Goal: Task Accomplishment & Management: Manage account settings

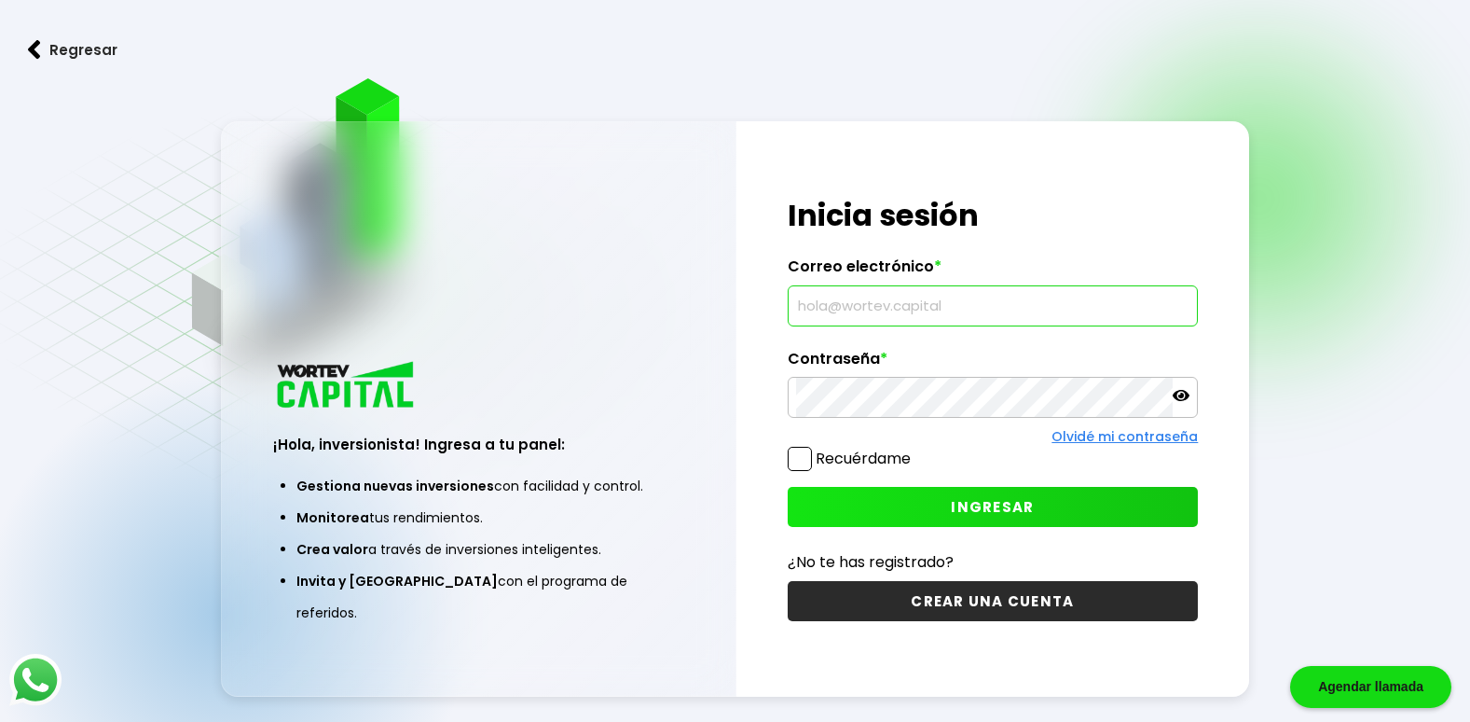
click at [871, 308] on input "text" at bounding box center [993, 305] width 394 height 39
type input "[EMAIL_ADDRESS][DOMAIN_NAME]"
click at [997, 510] on span "INGRESAR" at bounding box center [992, 507] width 83 height 20
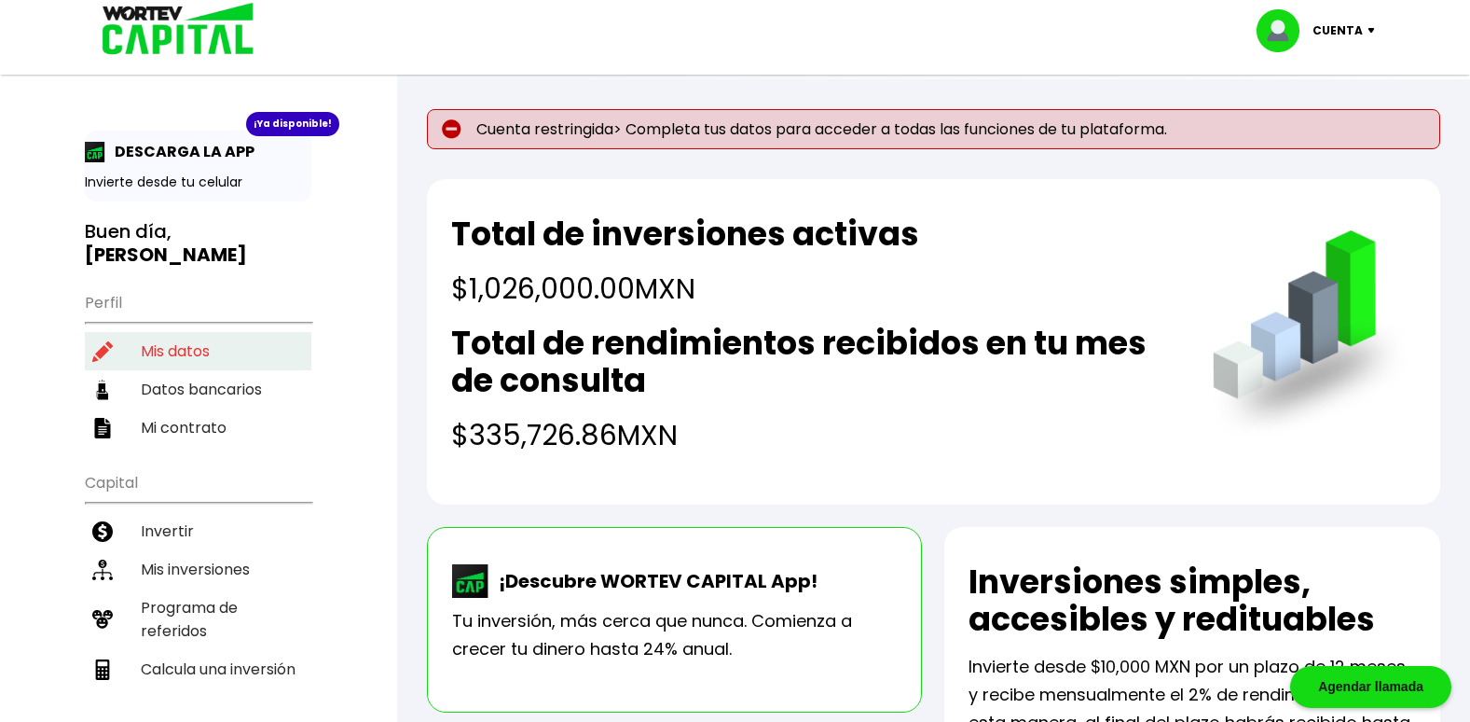
click at [176, 335] on li "Mis datos" at bounding box center [198, 351] width 227 height 38
select select "Hombre"
select select "Licenciatura"
select select "NL"
select select "Banamex"
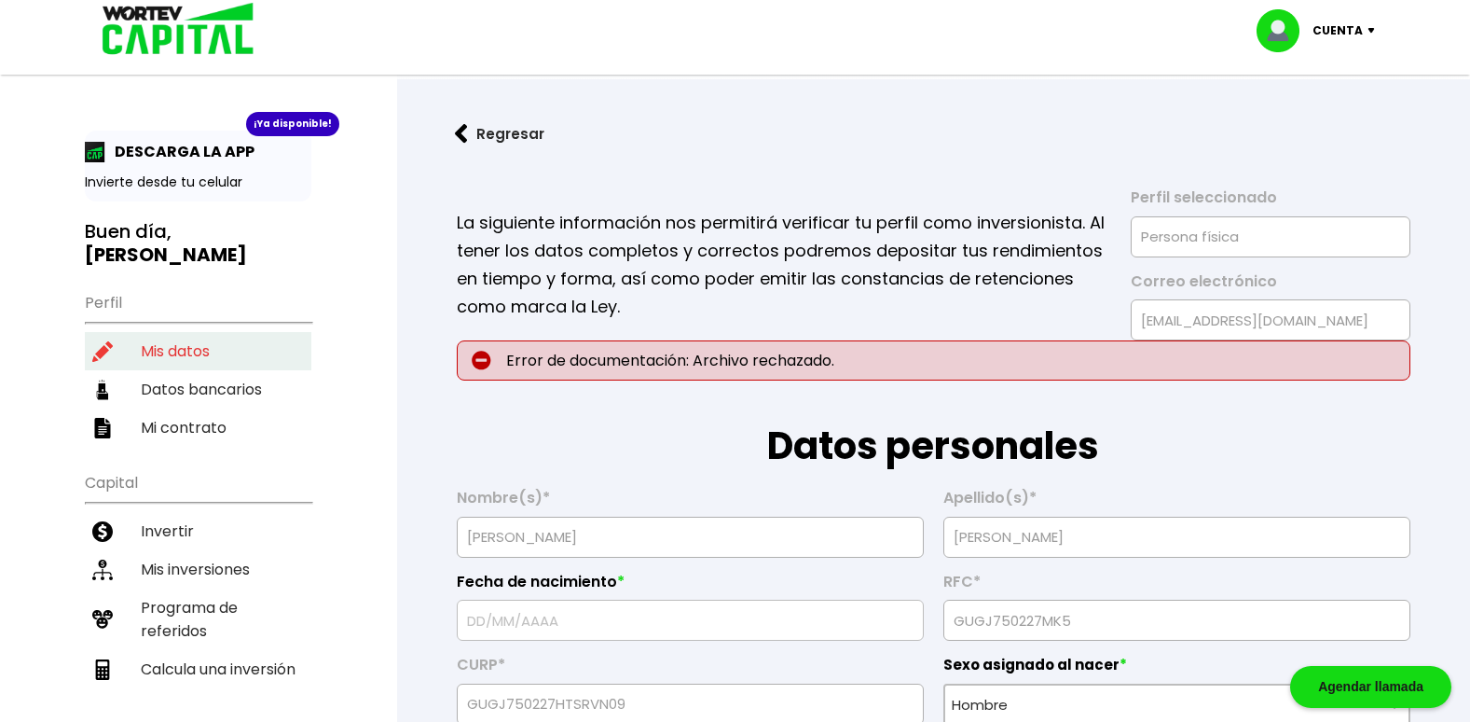
type input "[DATE]"
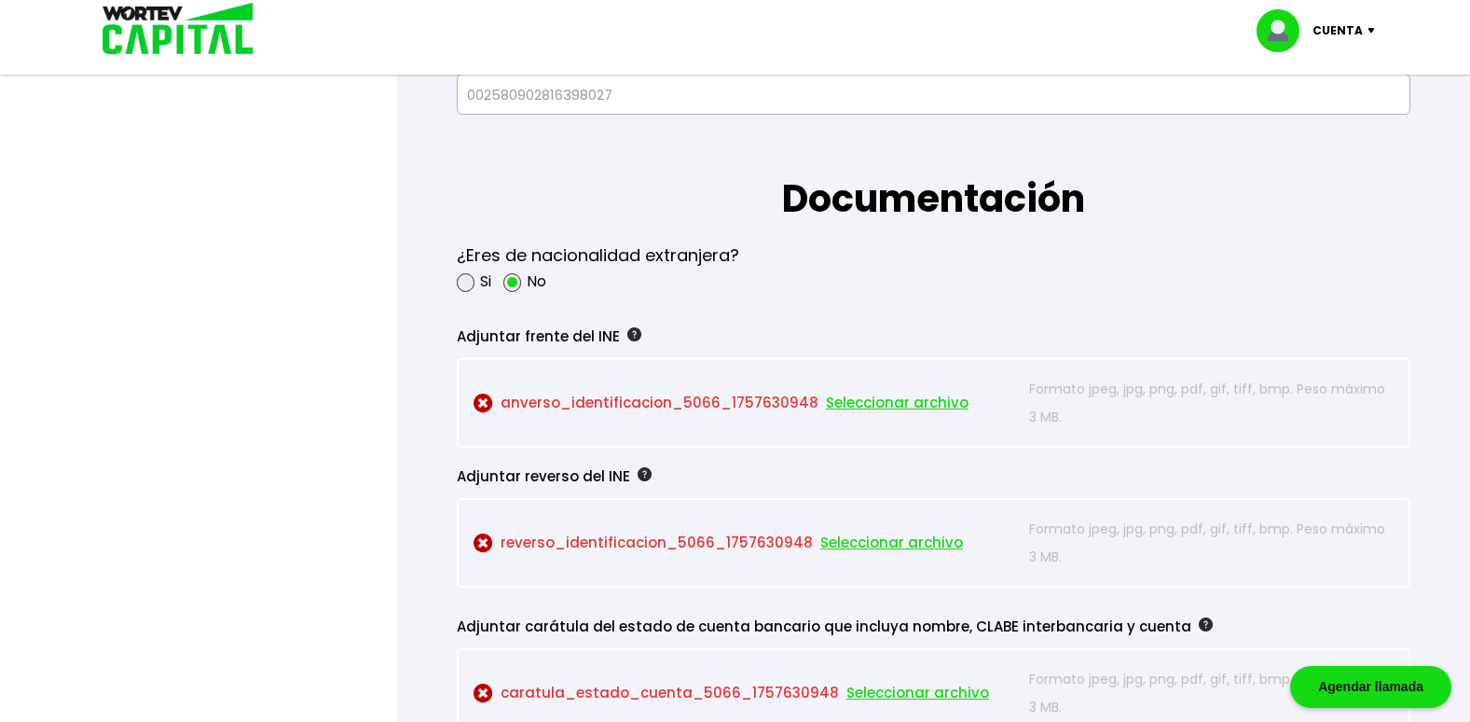
scroll to position [1490, 0]
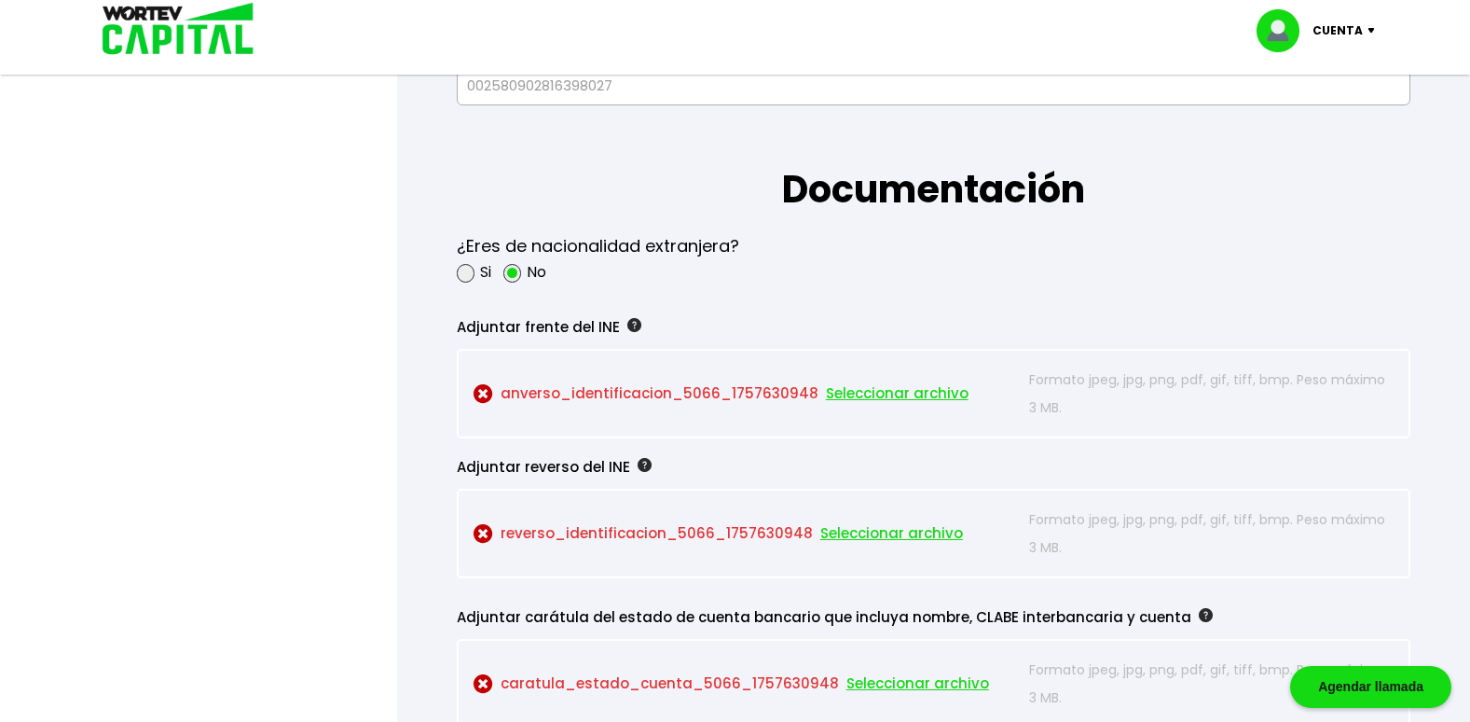
click at [252, 221] on div at bounding box center [735, 361] width 1470 height 722
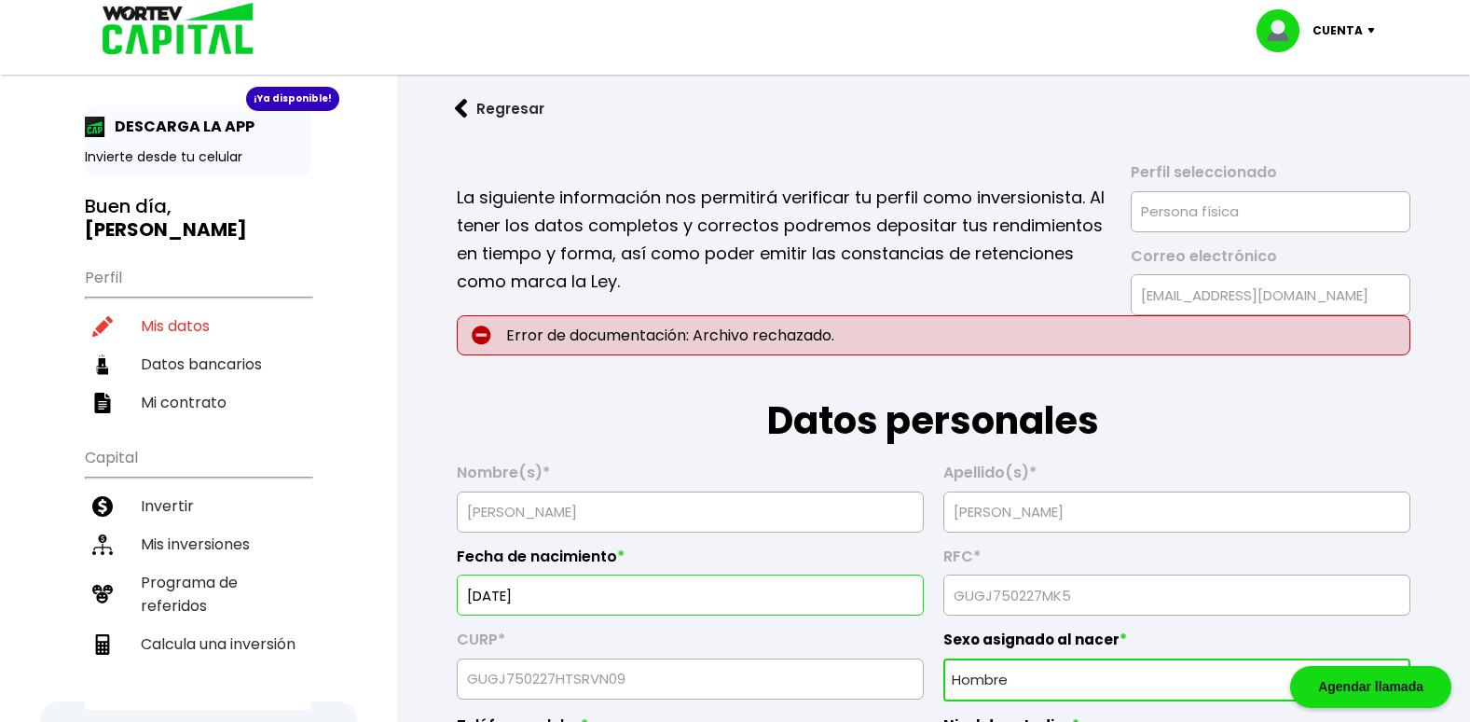
scroll to position [0, 0]
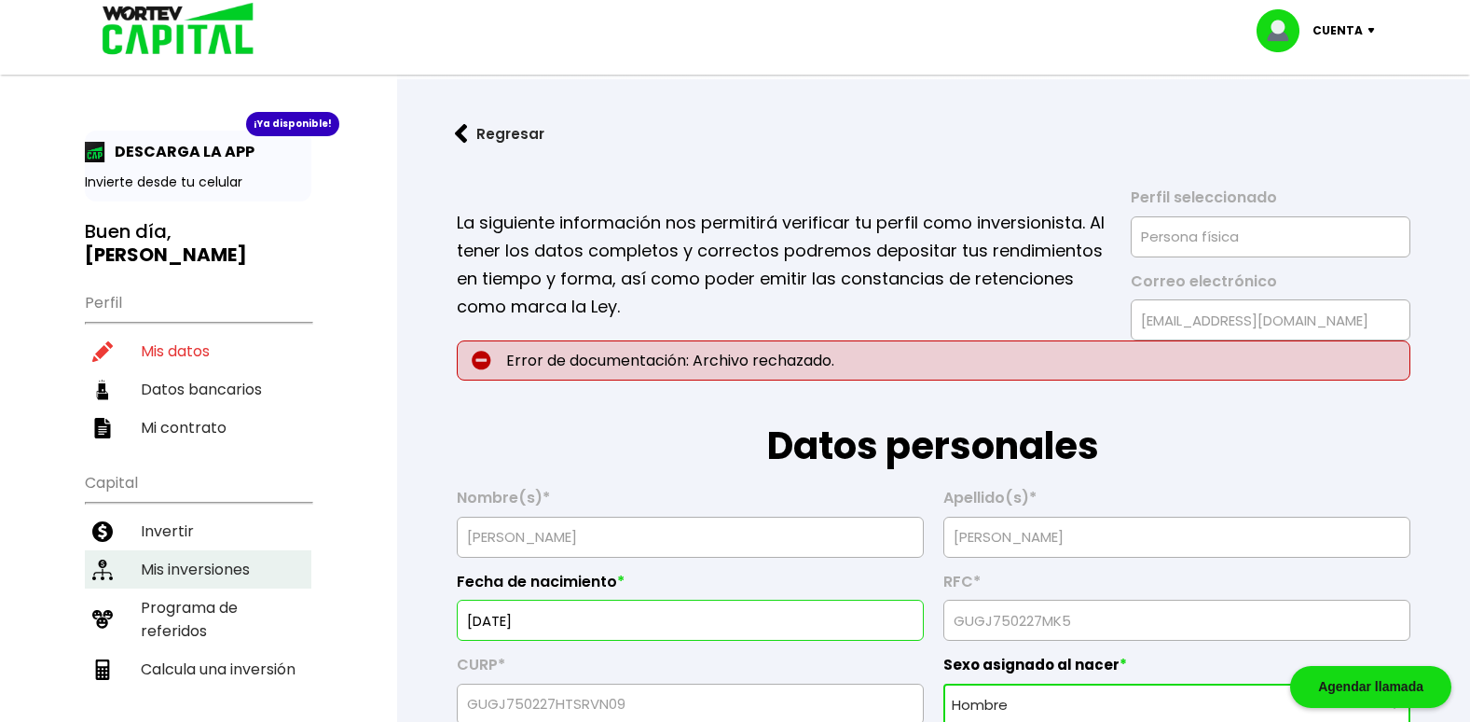
click at [186, 550] on li "Mis inversiones" at bounding box center [198, 569] width 227 height 38
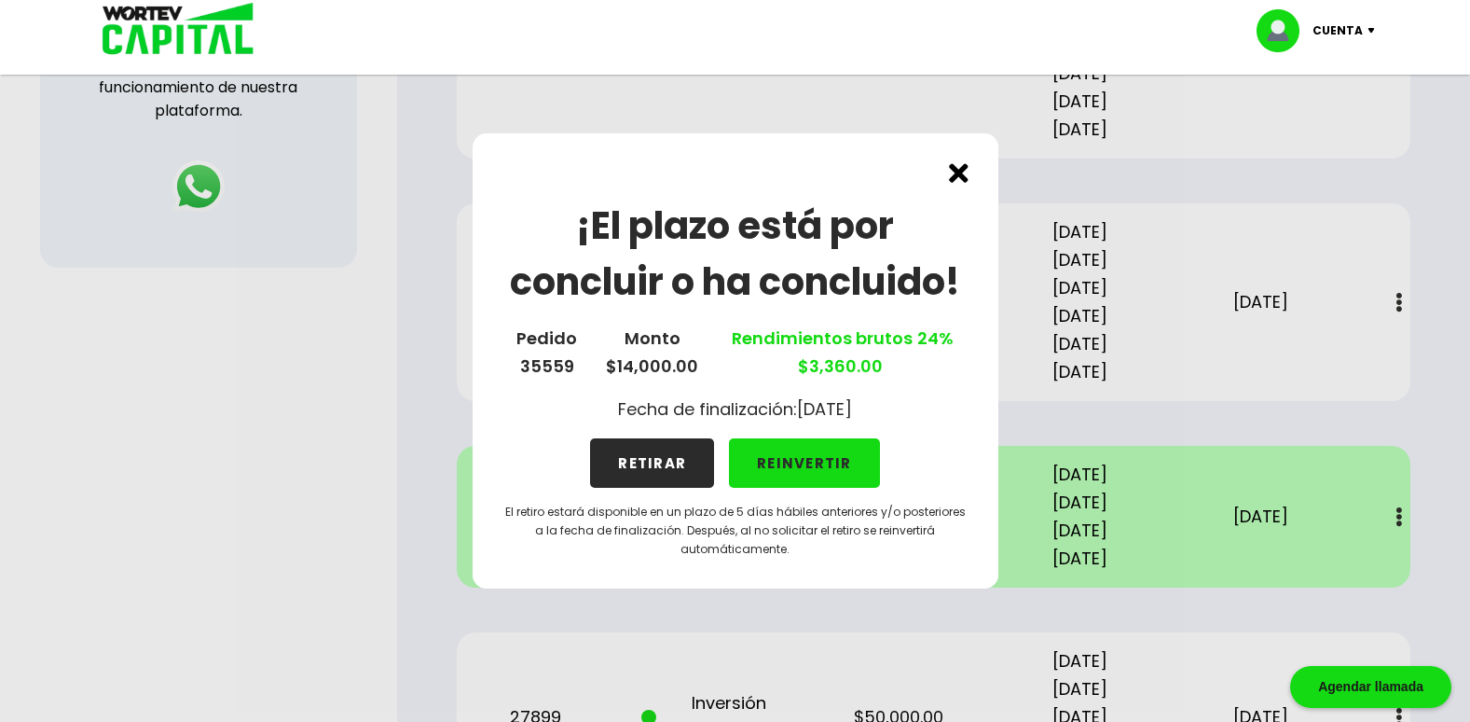
scroll to position [788, 0]
click at [957, 170] on img at bounding box center [959, 173] width 20 height 20
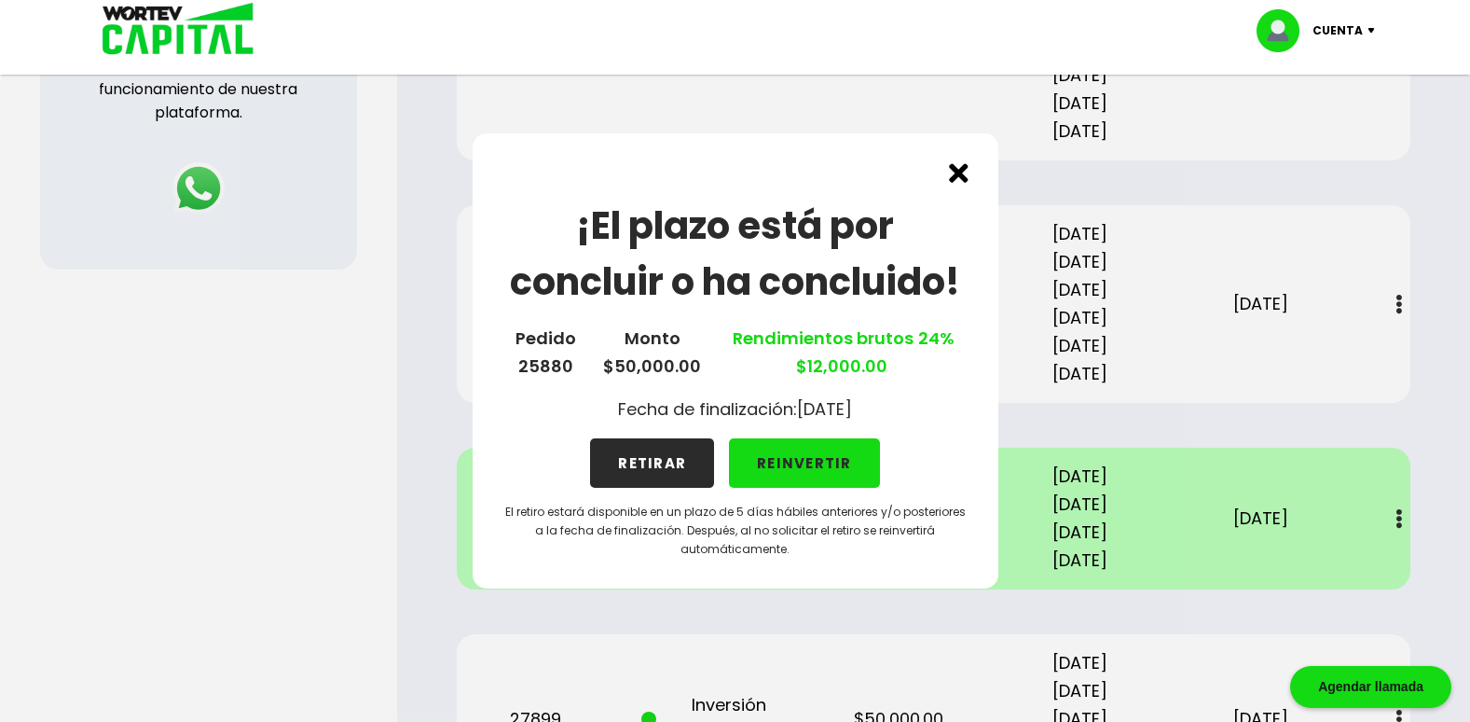
click at [949, 172] on img at bounding box center [959, 173] width 20 height 20
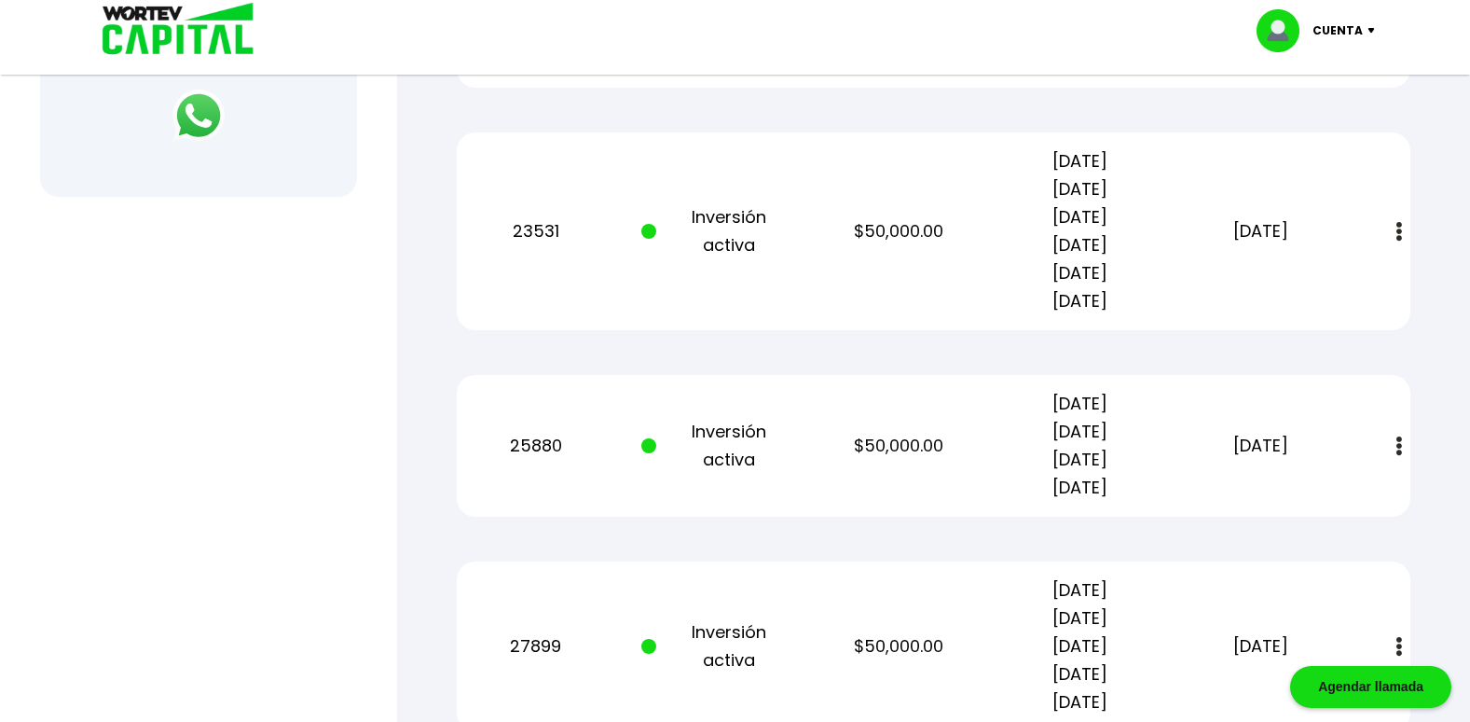
scroll to position [862, 0]
click at [955, 474] on div "25880 Inversión activa $50,000.00 [DATE] [DATE] [DATE] [DATE] [DATE] Estado de …" at bounding box center [934, 444] width 954 height 142
click at [810, 449] on div "25880 Inversión activa $50,000.00 [DATE] [DATE] [DATE] [DATE] [DATE] Estado de …" at bounding box center [934, 444] width 954 height 142
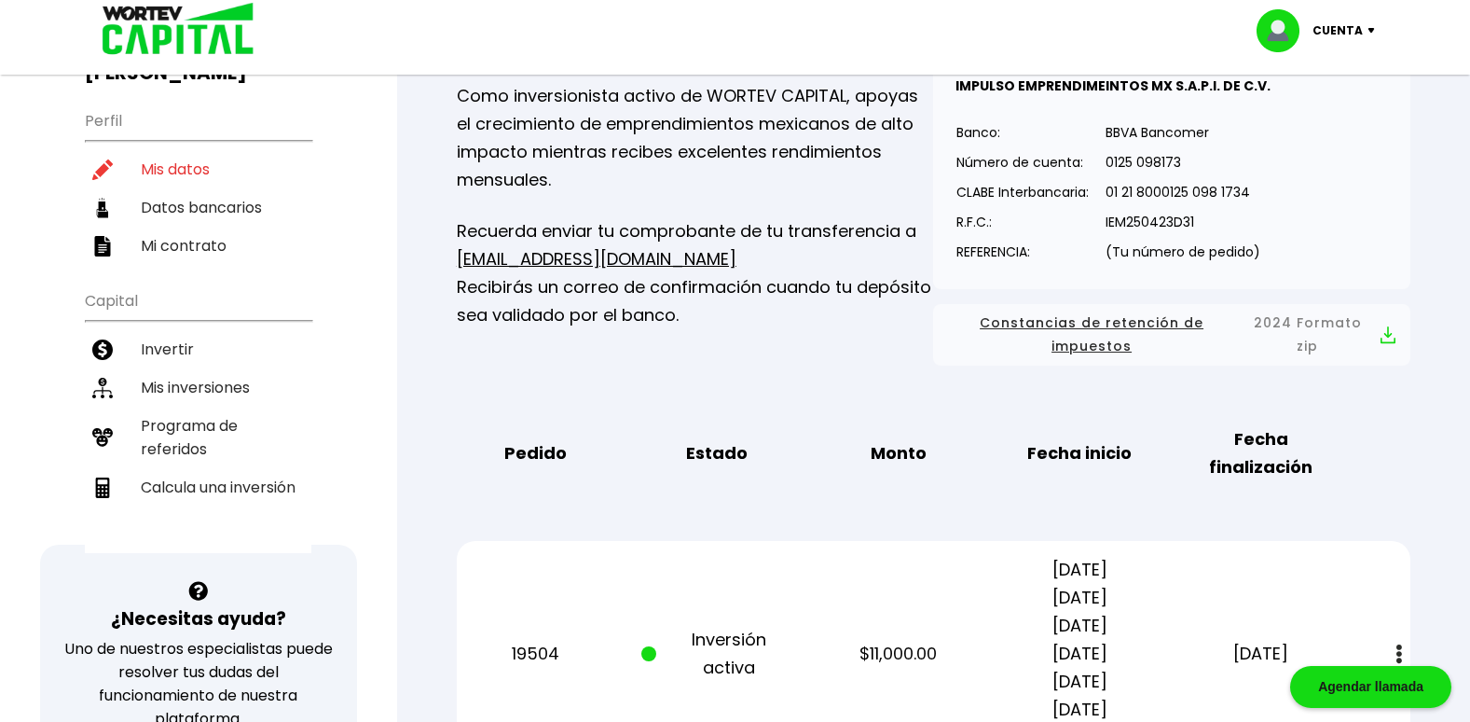
scroll to position [192, 0]
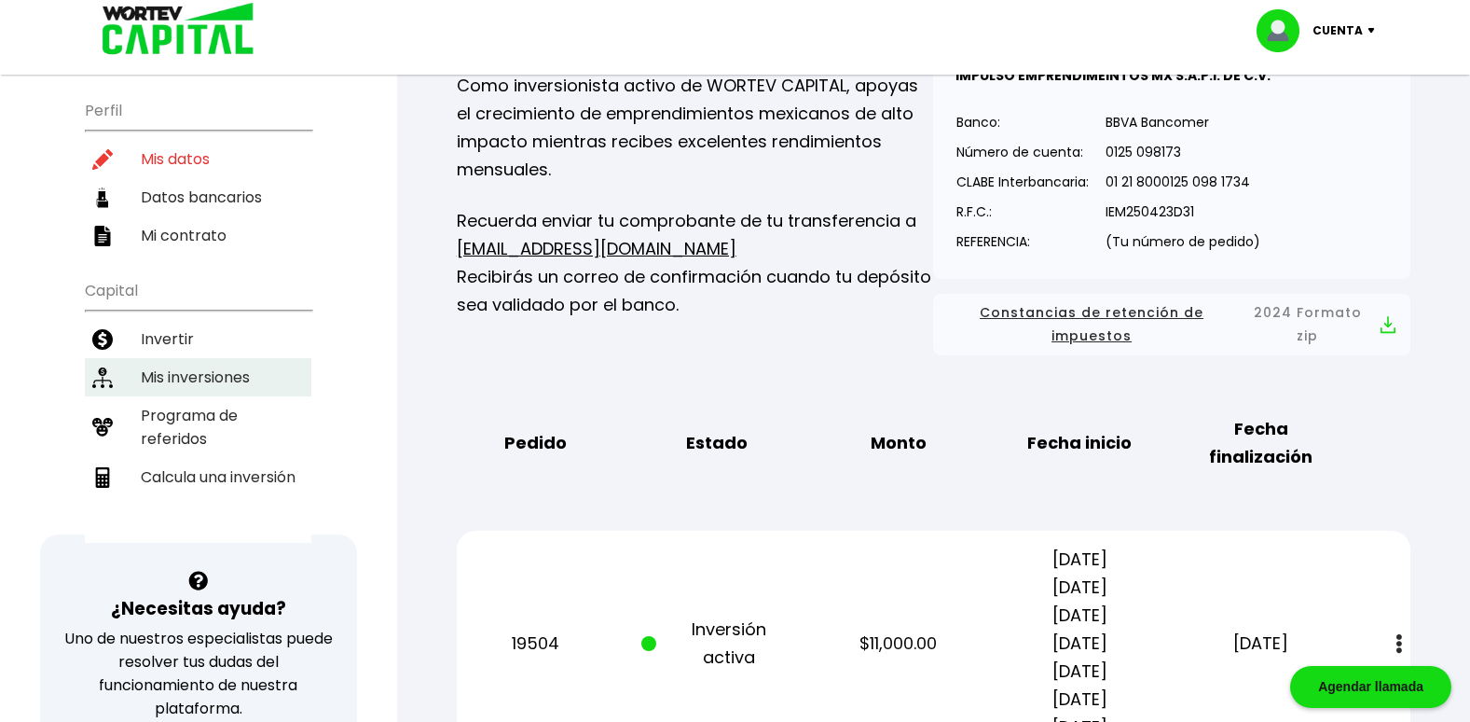
click at [199, 358] on li "Mis inversiones" at bounding box center [198, 377] width 227 height 38
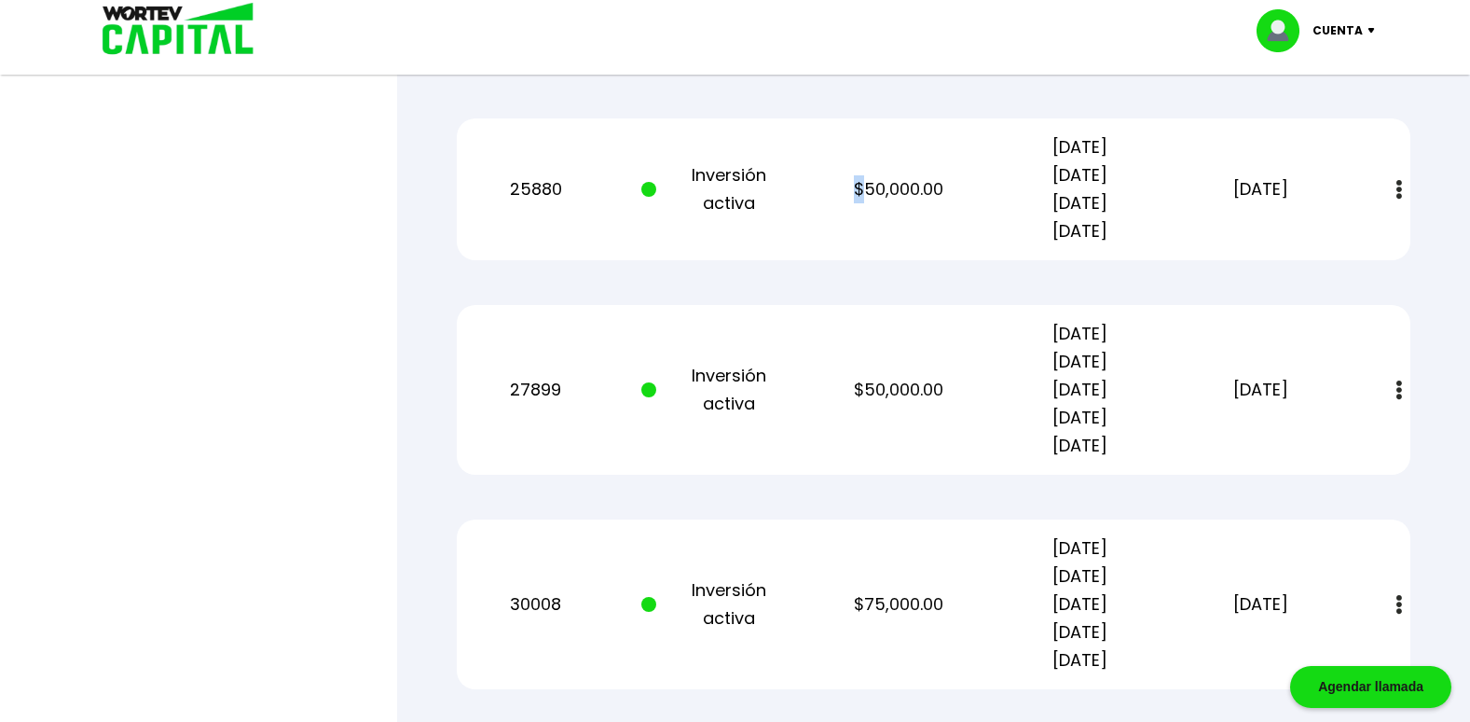
scroll to position [1118, 0]
click at [932, 252] on div "25880 Inversión activa $50,000.00 [DATE] [DATE] [DATE] [DATE] [DATE] Estado de …" at bounding box center [934, 188] width 954 height 142
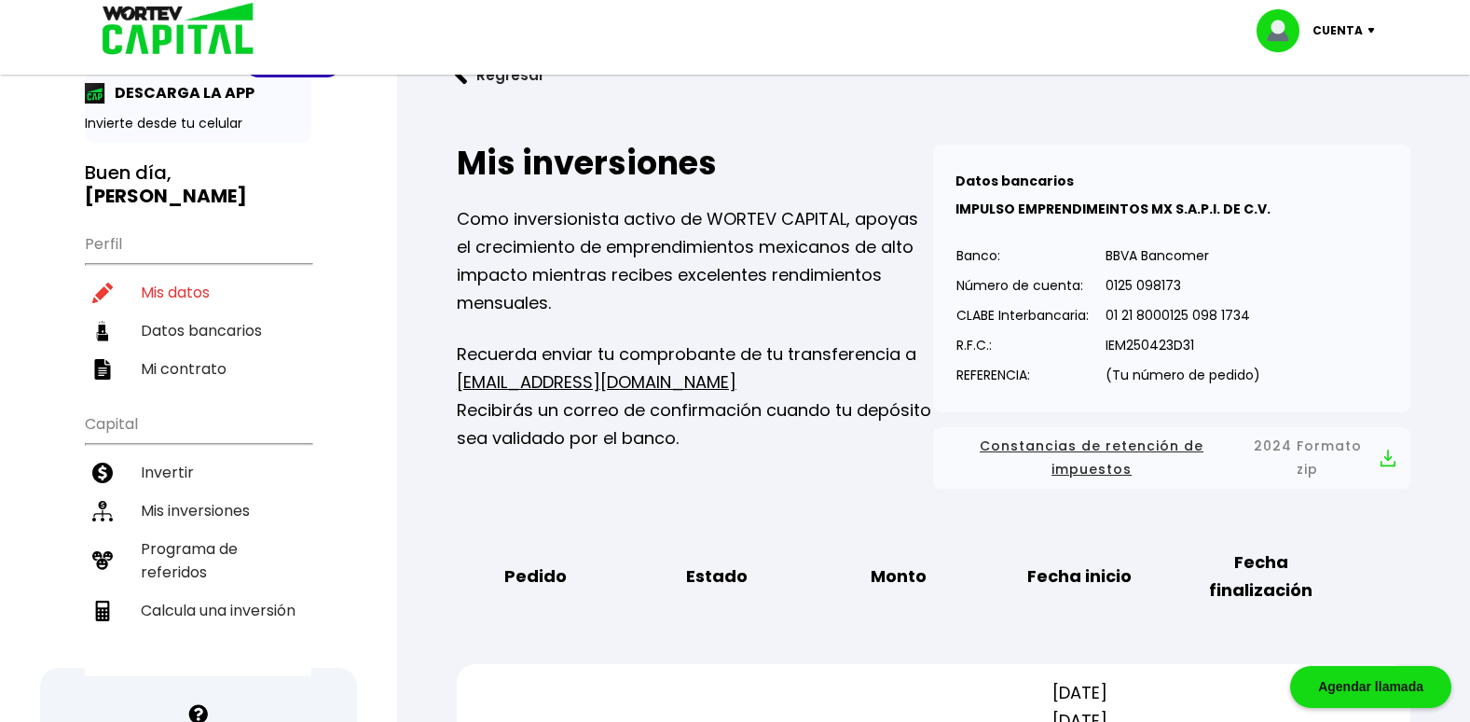
scroll to position [49, 0]
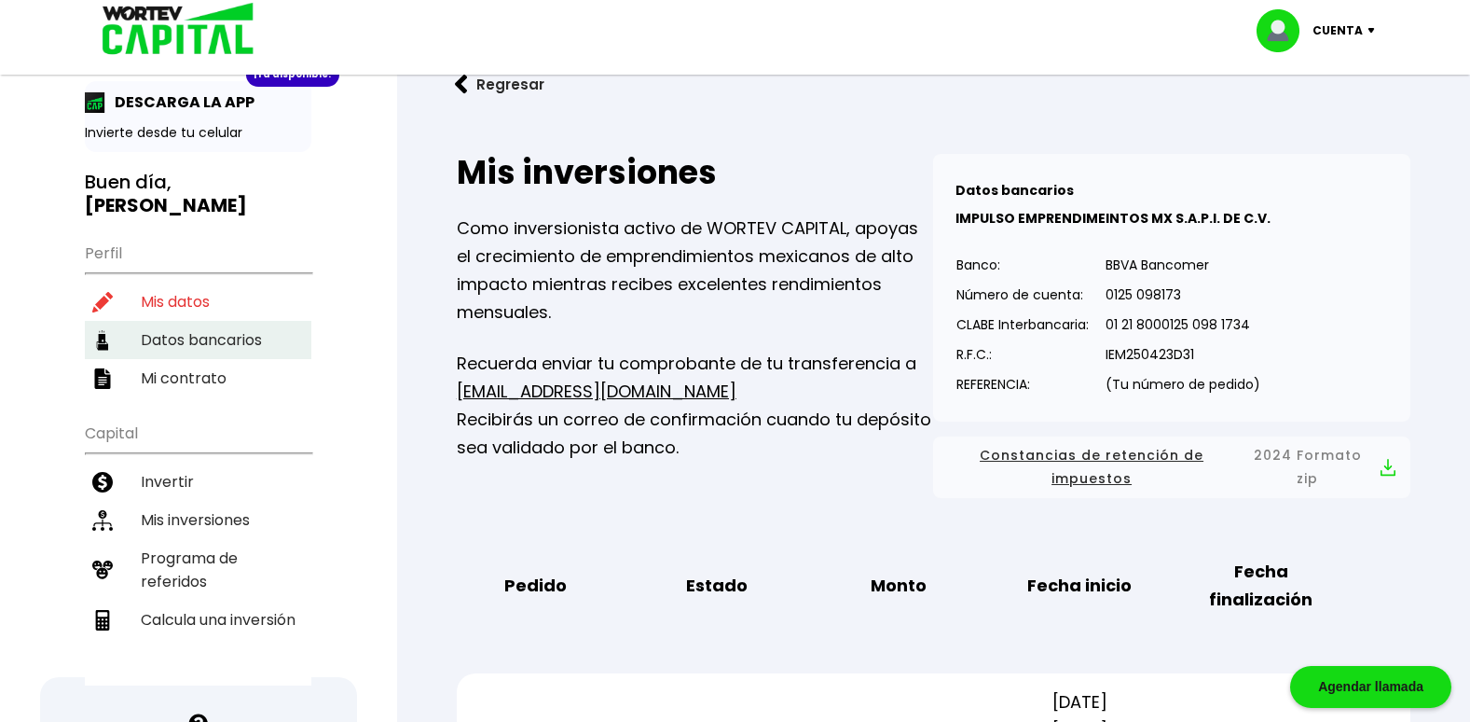
click at [173, 321] on li "Datos bancarios" at bounding box center [198, 340] width 227 height 38
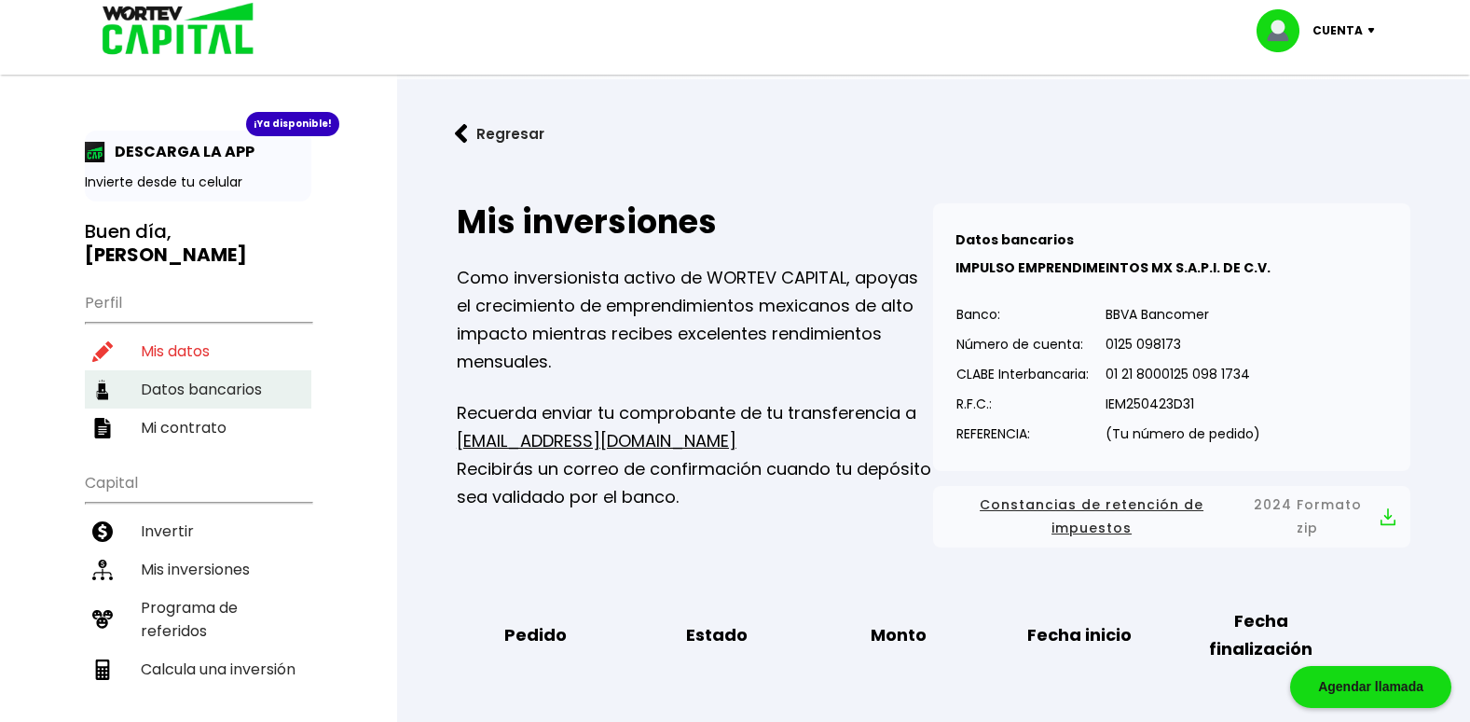
select select "Banamex"
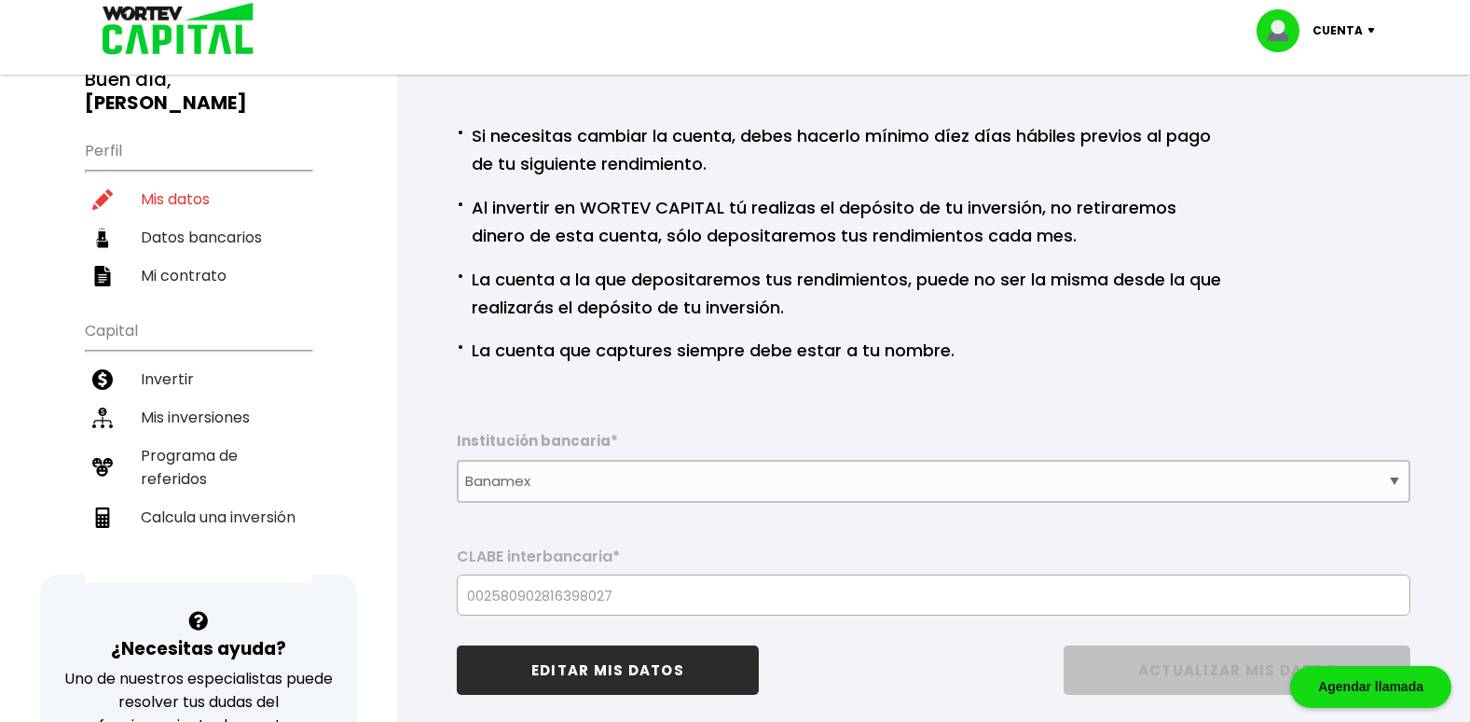
scroll to position [144, 0]
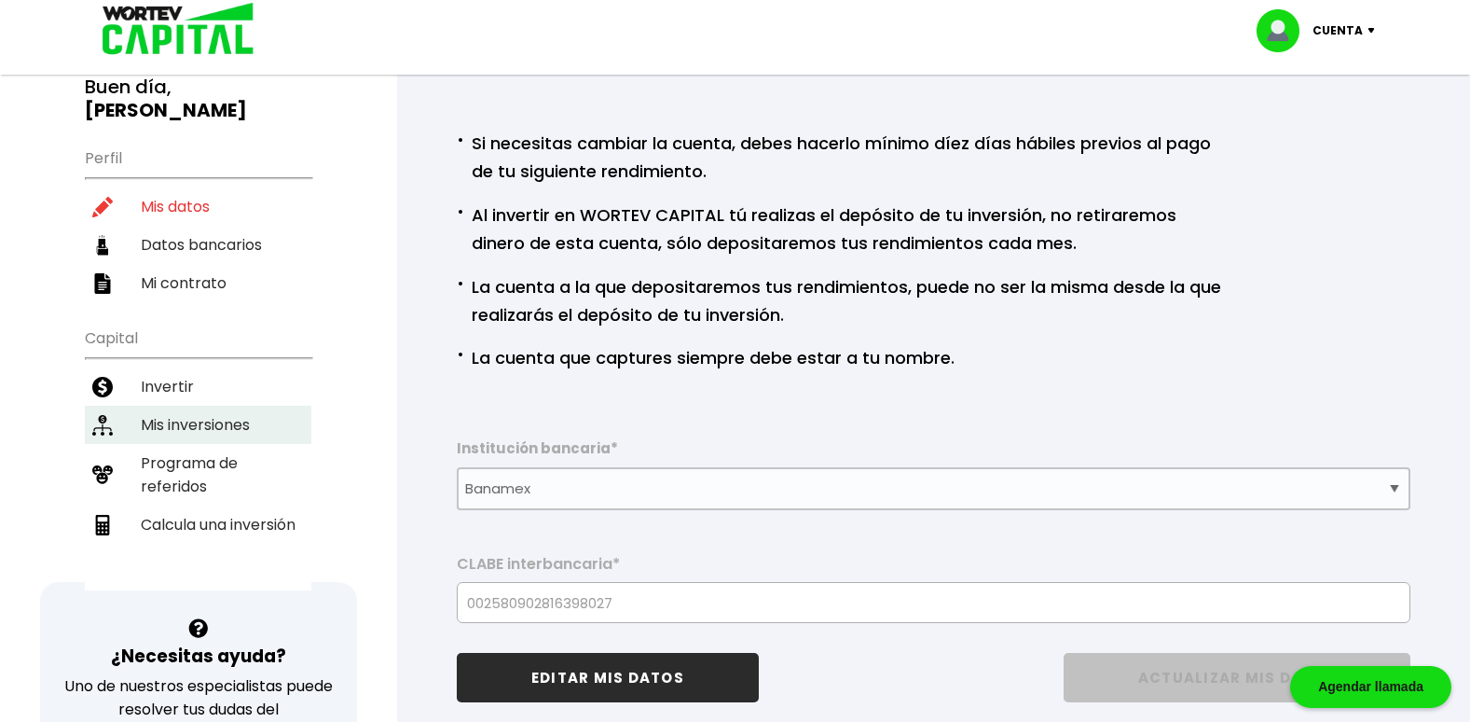
click at [171, 406] on li "Mis inversiones" at bounding box center [198, 425] width 227 height 38
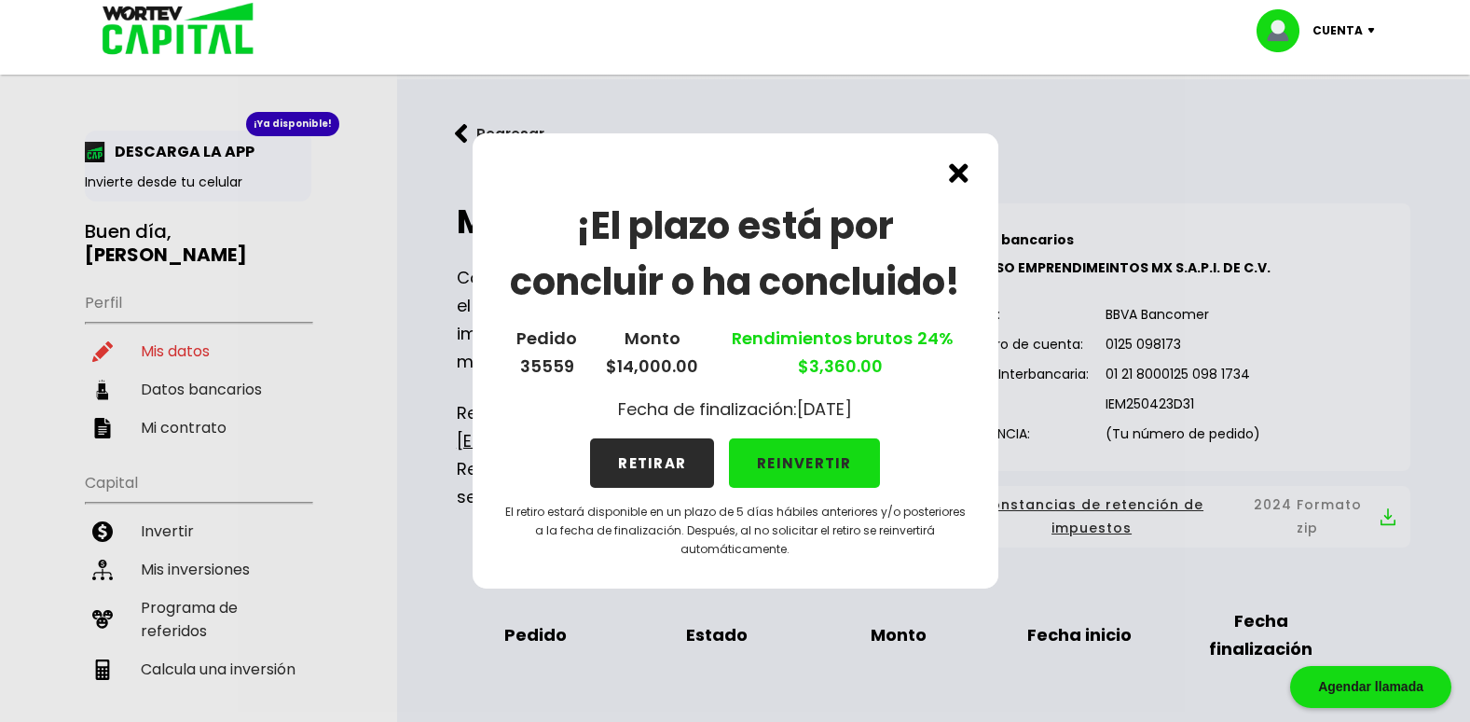
click at [957, 168] on img at bounding box center [959, 173] width 20 height 20
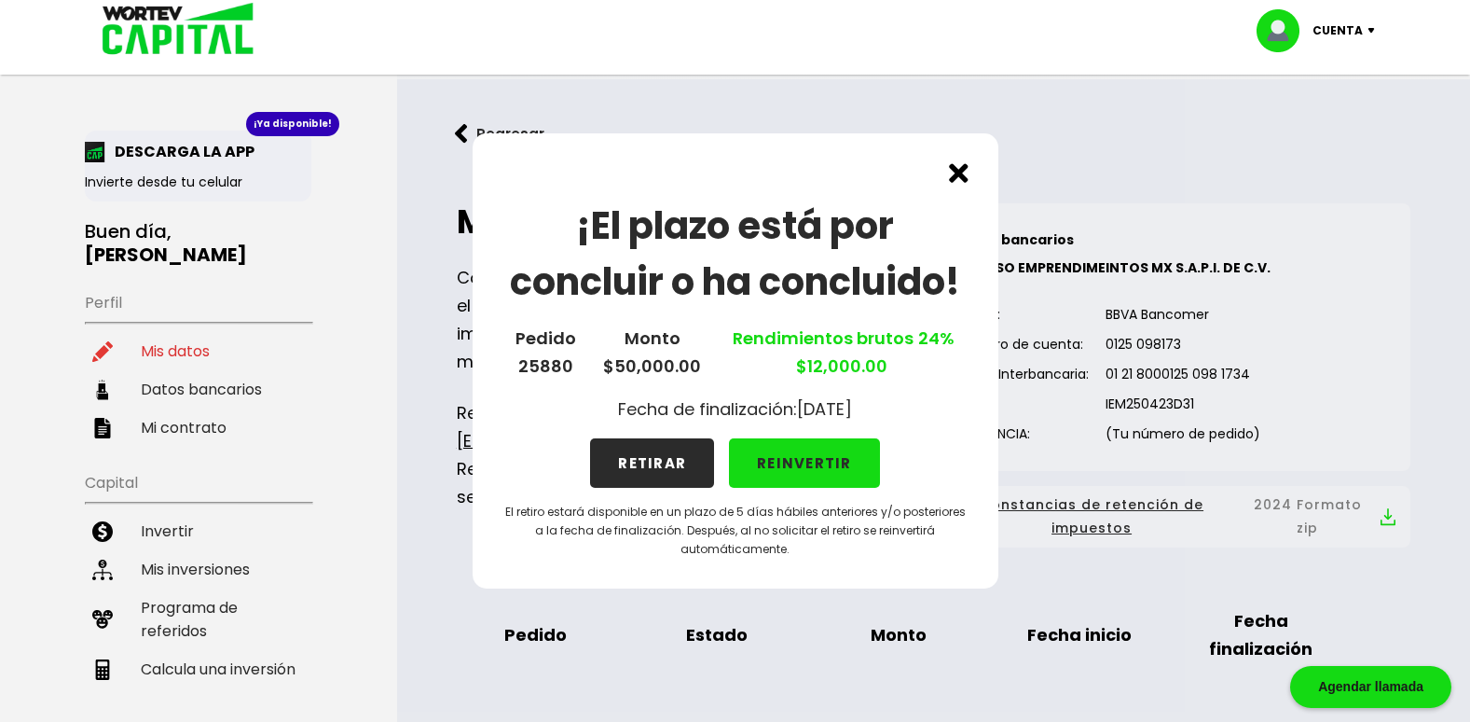
click at [646, 462] on button "RETIRAR" at bounding box center [652, 462] width 124 height 49
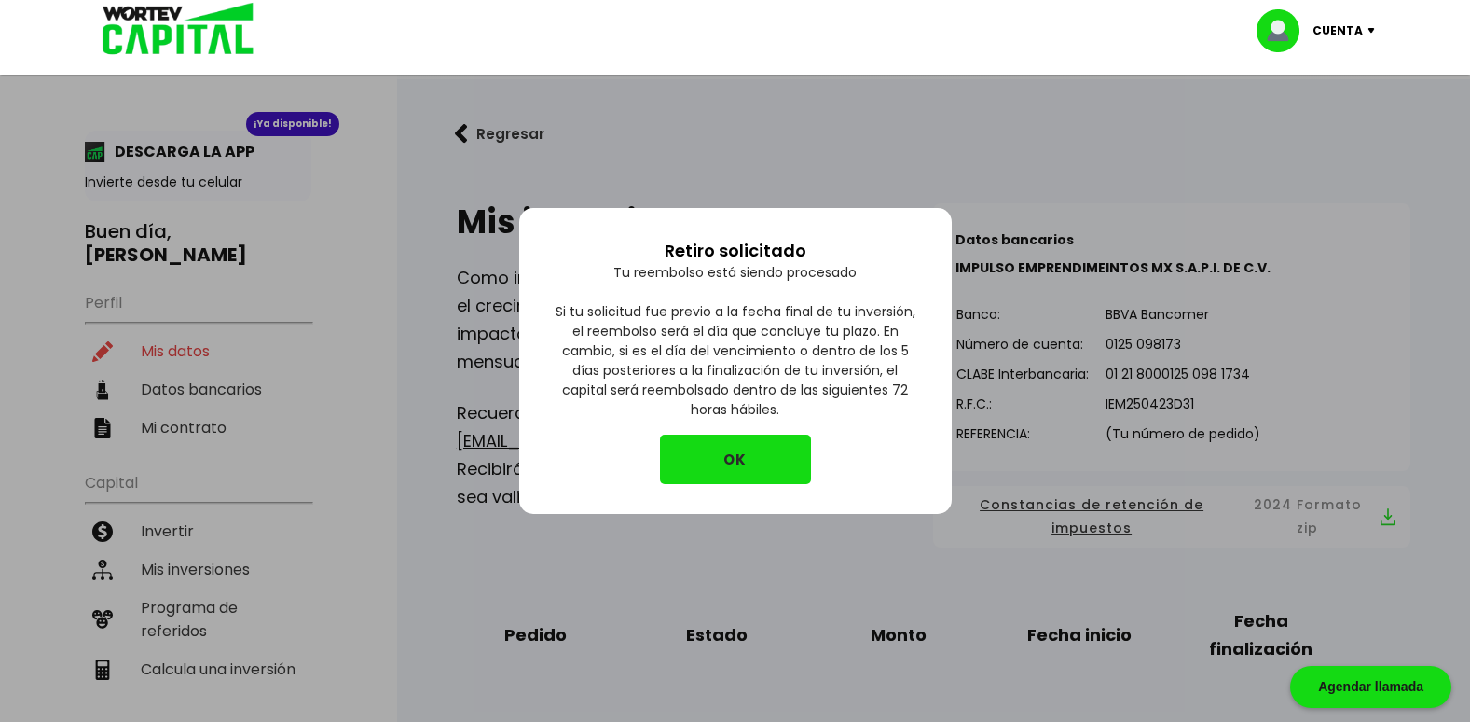
click at [740, 455] on button "OK" at bounding box center [735, 458] width 151 height 49
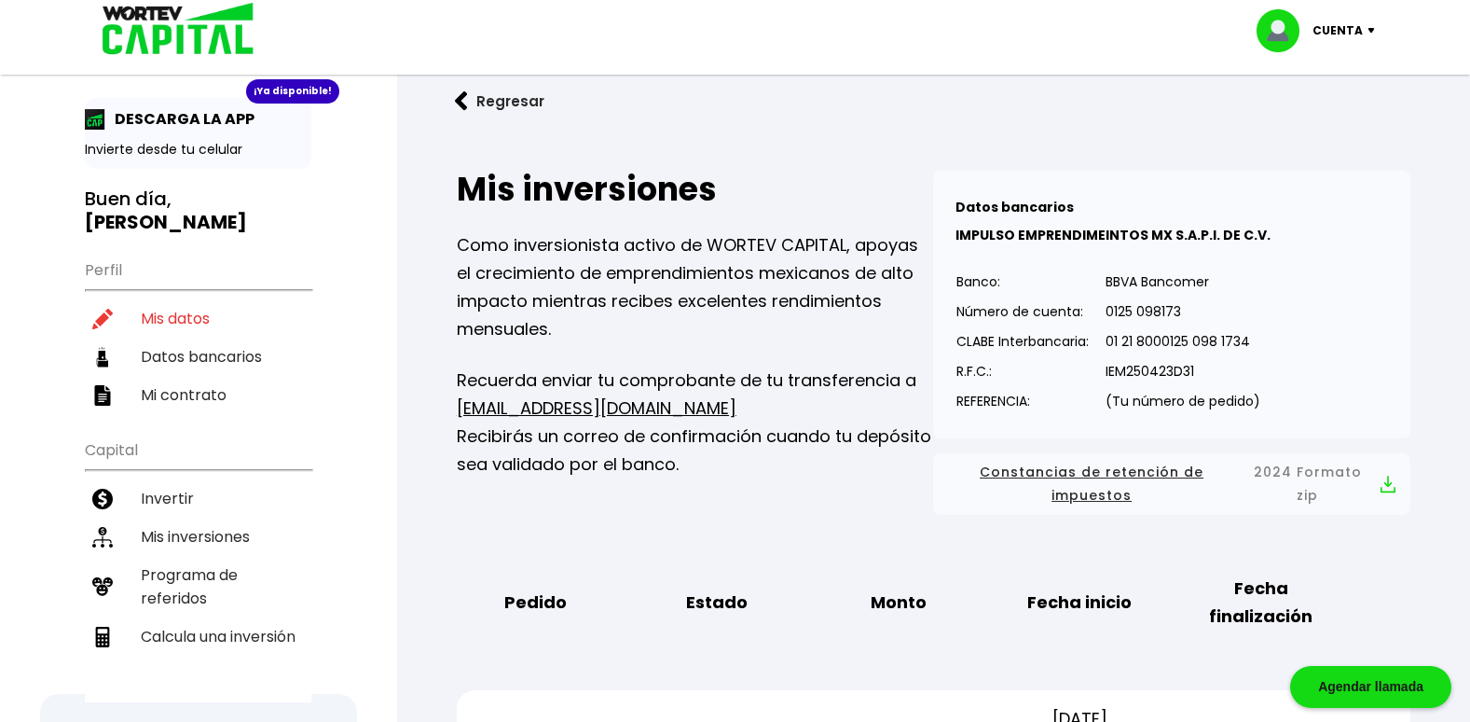
scroll to position [32, 0]
click at [178, 338] on li "Datos bancarios" at bounding box center [198, 357] width 227 height 38
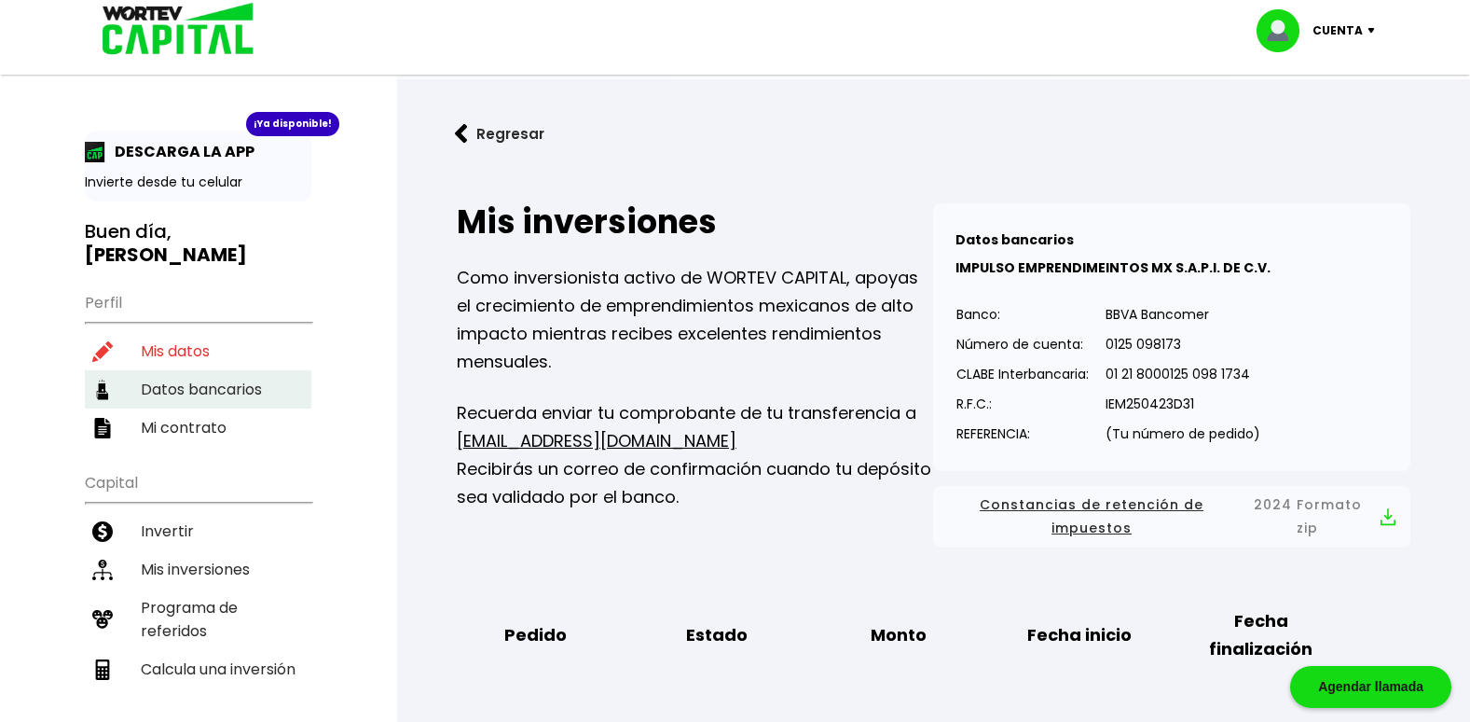
select select "Banamex"
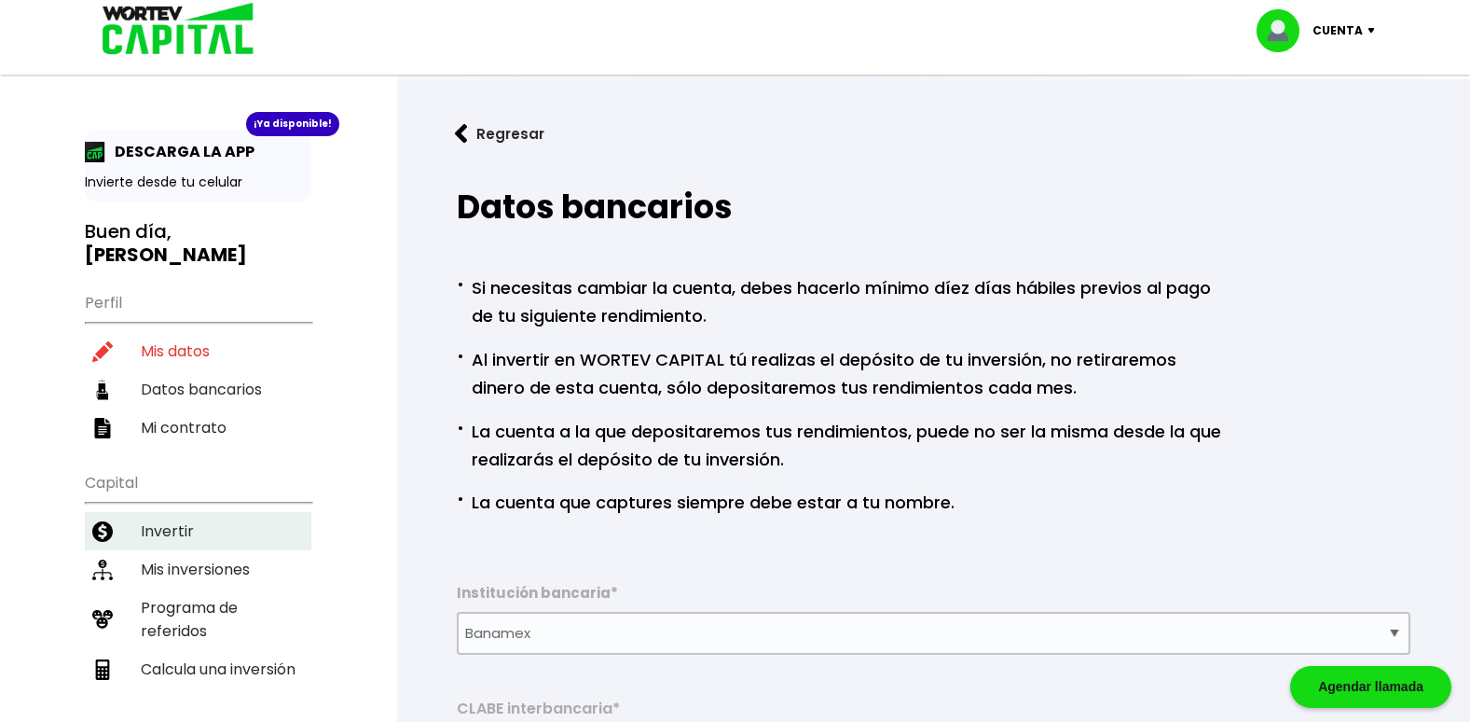
click at [160, 512] on li "Invertir" at bounding box center [198, 531] width 227 height 38
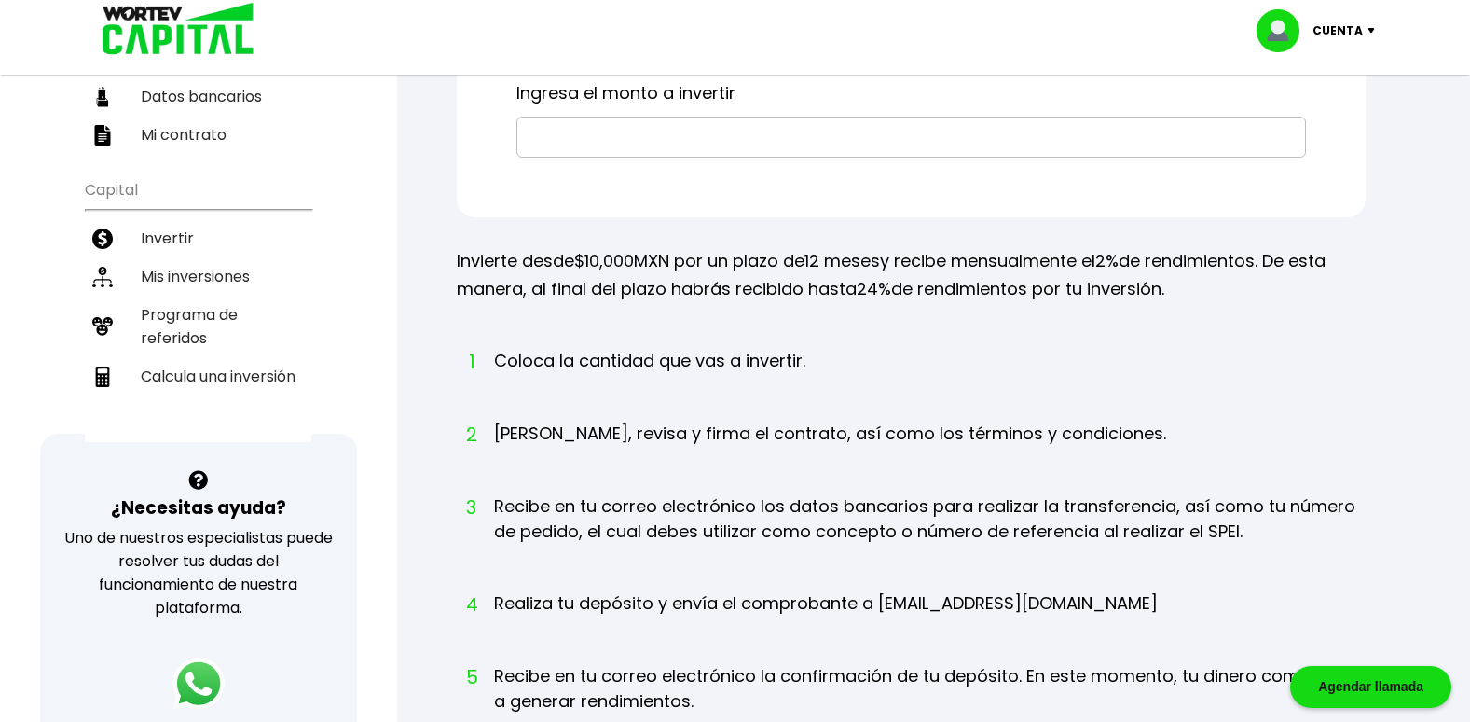
scroll to position [294, 0]
click at [189, 256] on li "Mis inversiones" at bounding box center [198, 275] width 227 height 38
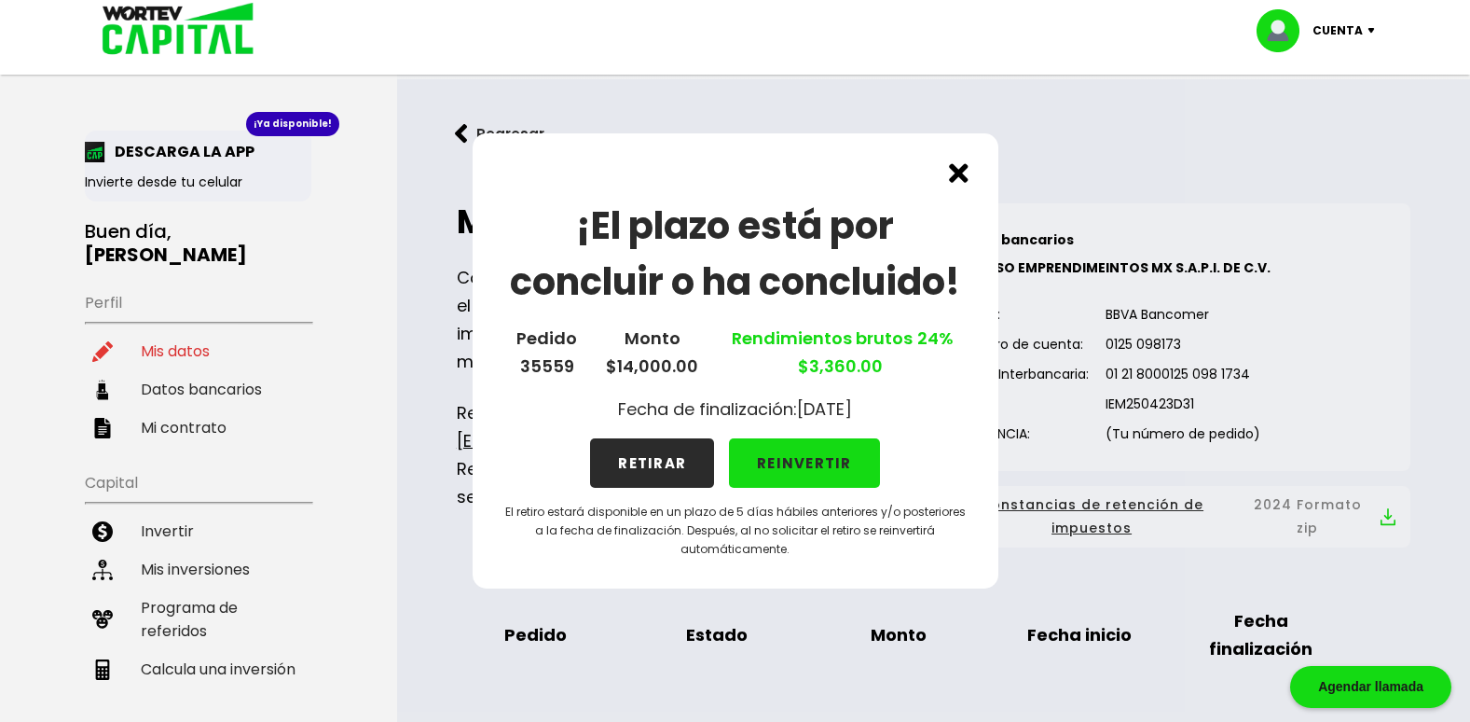
click at [804, 459] on button "REINVERTIR" at bounding box center [804, 462] width 151 height 49
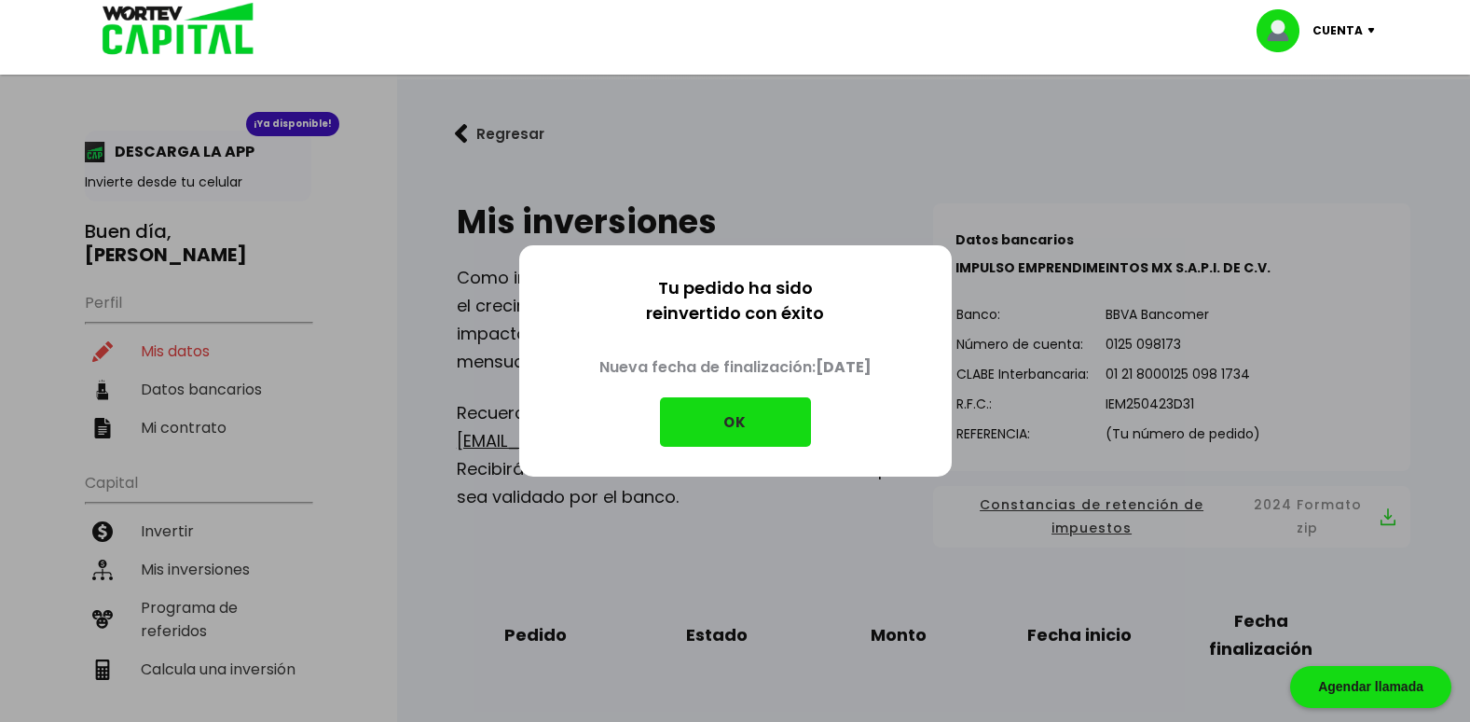
click at [743, 434] on button "OK" at bounding box center [735, 421] width 151 height 49
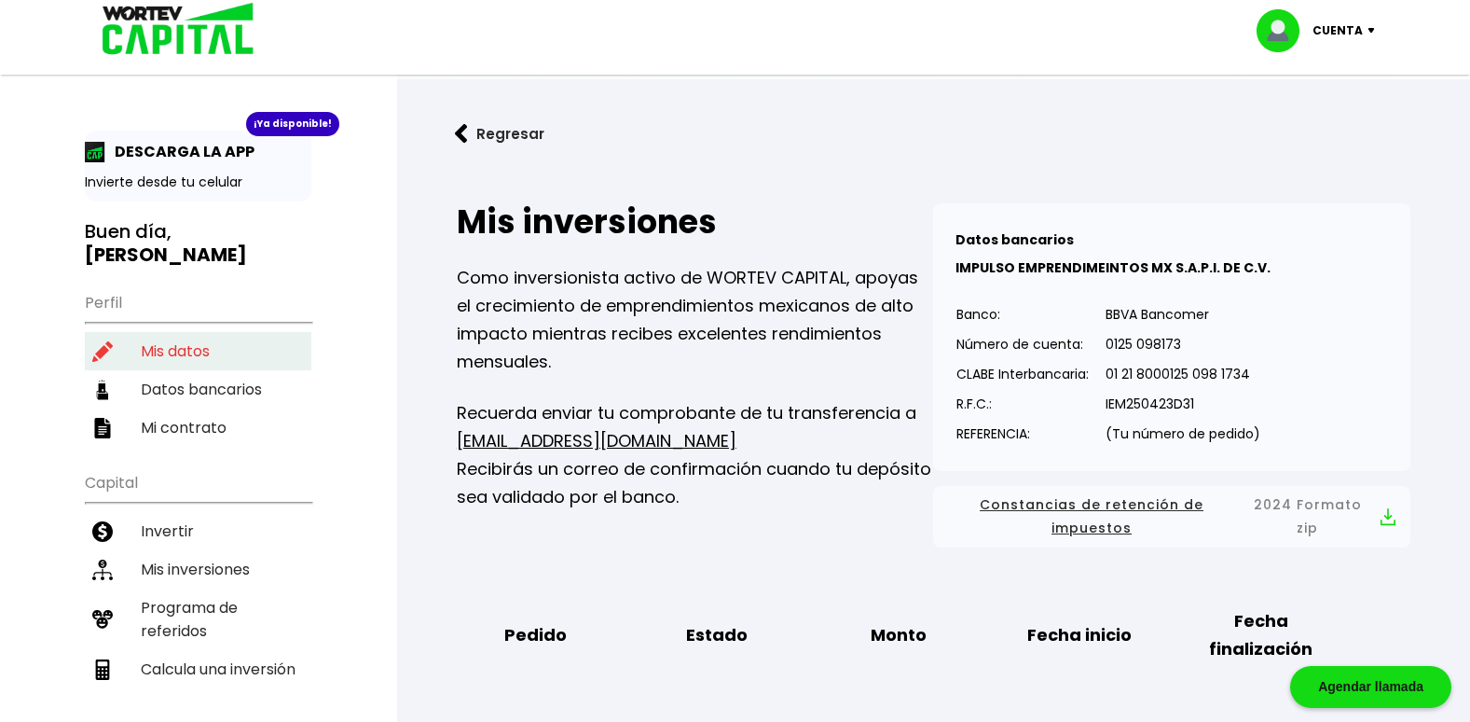
click at [186, 332] on li "Mis datos" at bounding box center [198, 351] width 227 height 38
select select "Hombre"
select select "Licenciatura"
select select "NL"
select select "Banamex"
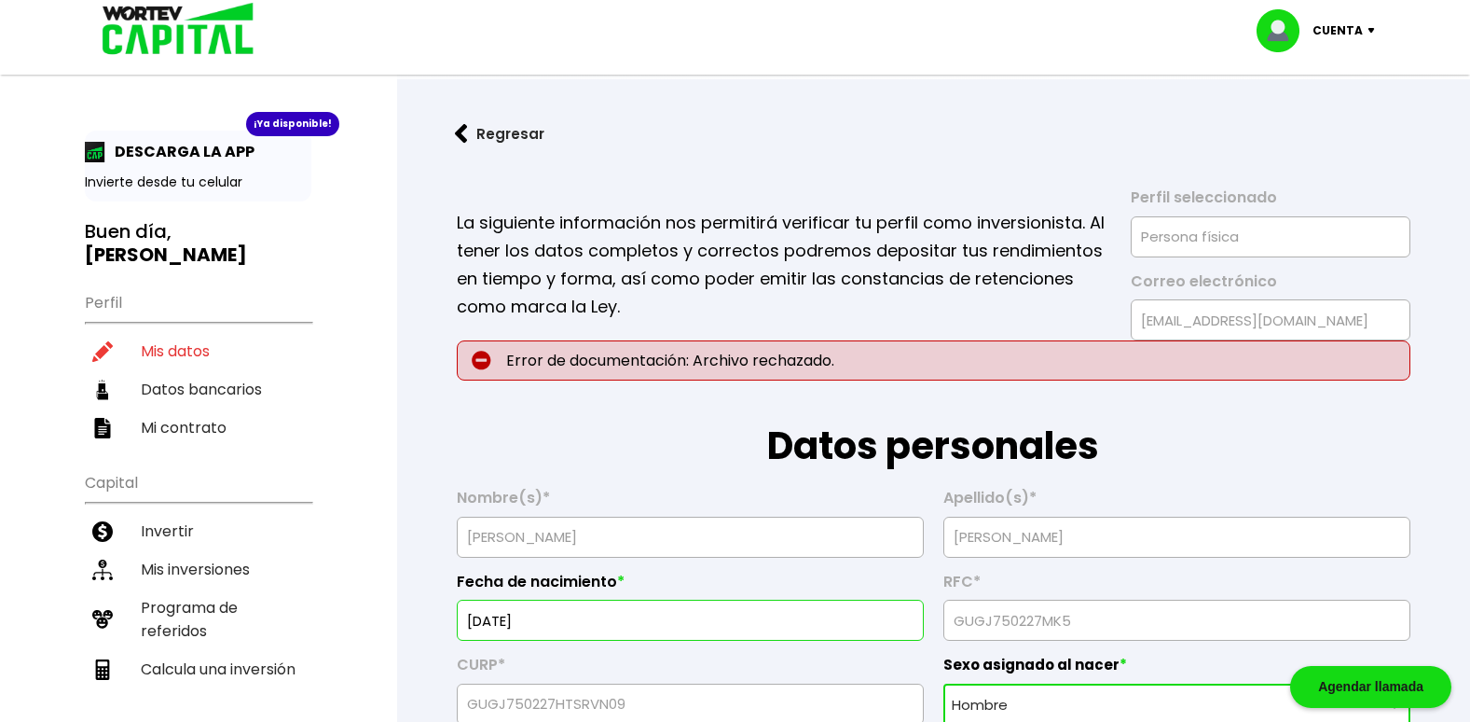
click at [1375, 34] on div "Cuenta" at bounding box center [1322, 30] width 131 height 43
click at [1305, 121] on li "Cerrar sesión" at bounding box center [1318, 124] width 149 height 38
